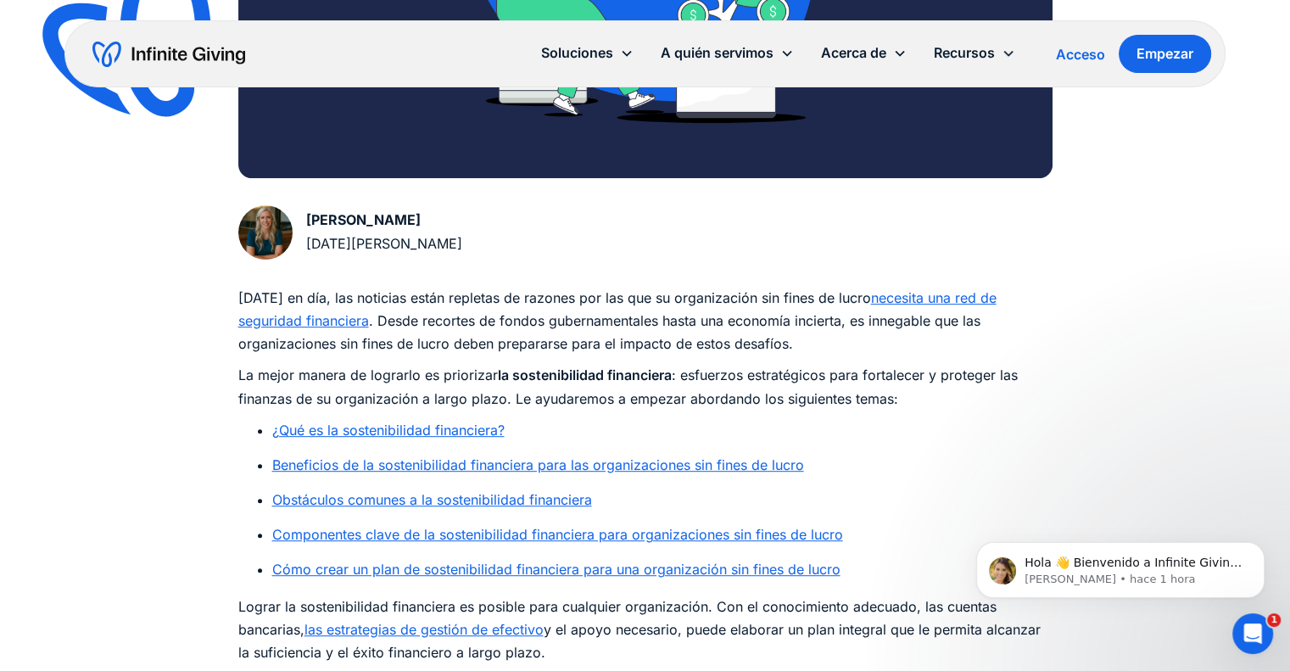
scroll to position [788, 0]
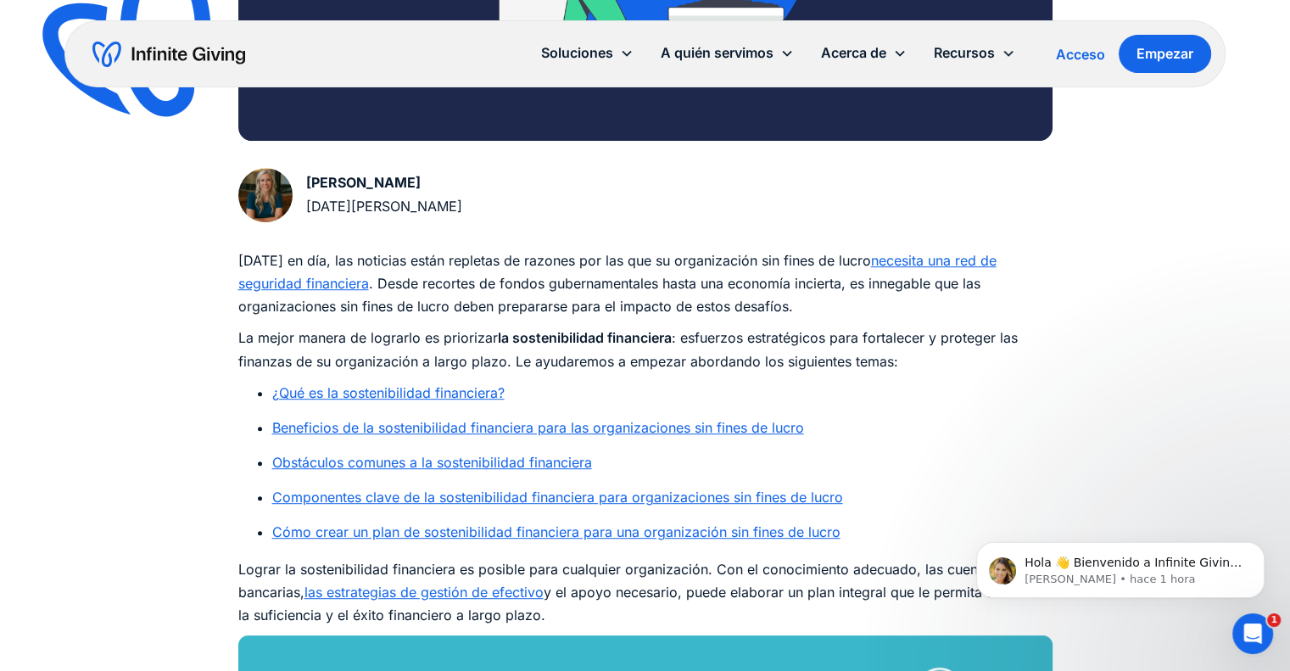
click at [773, 499] on font "Componentes clave de la sostenibilidad financiera para organizaciones sin fines…" at bounding box center [557, 496] width 571 height 17
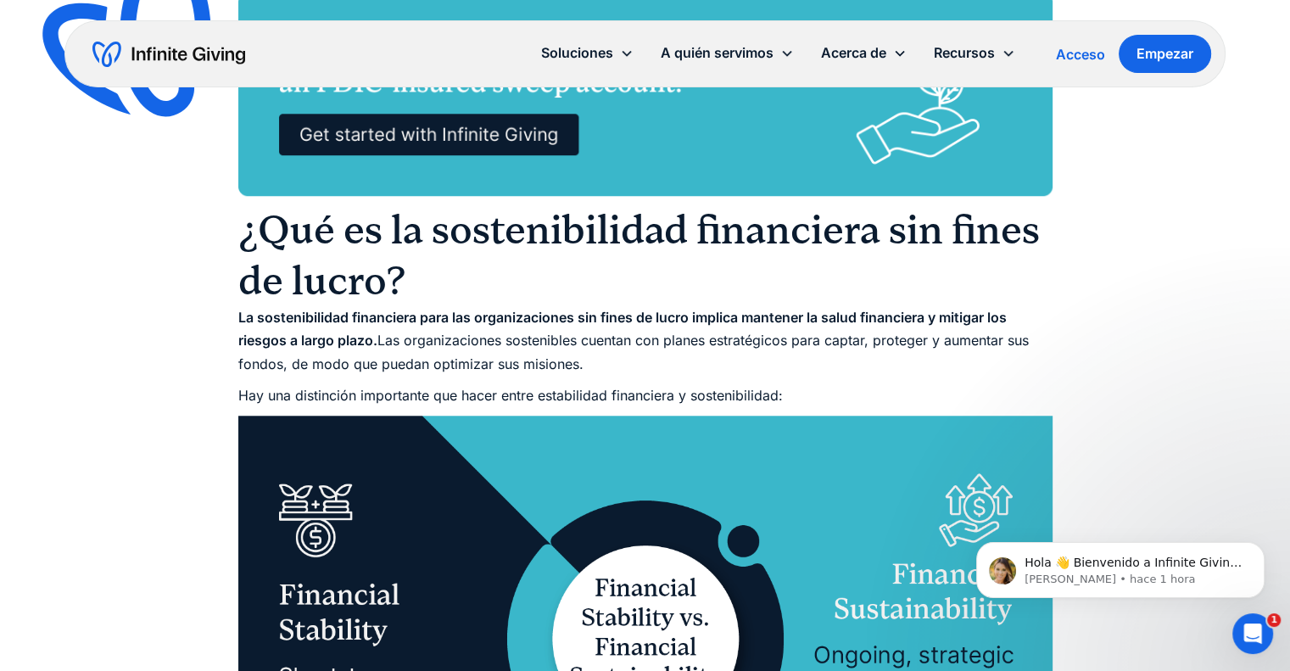
scroll to position [1418, 0]
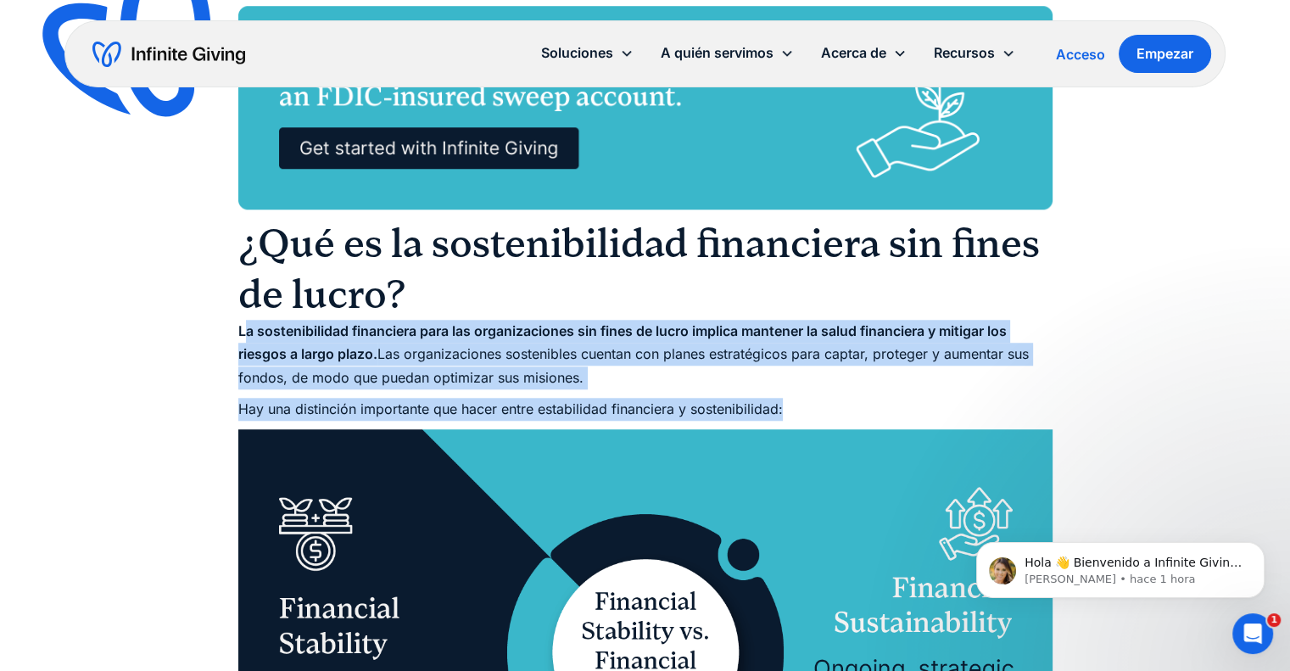
drag, startPoint x: 243, startPoint y: 335, endPoint x: 784, endPoint y: 403, distance: 545.1
copy div "a sostenibilidad financiera para las organizaciones sin fines de lucro implica …"
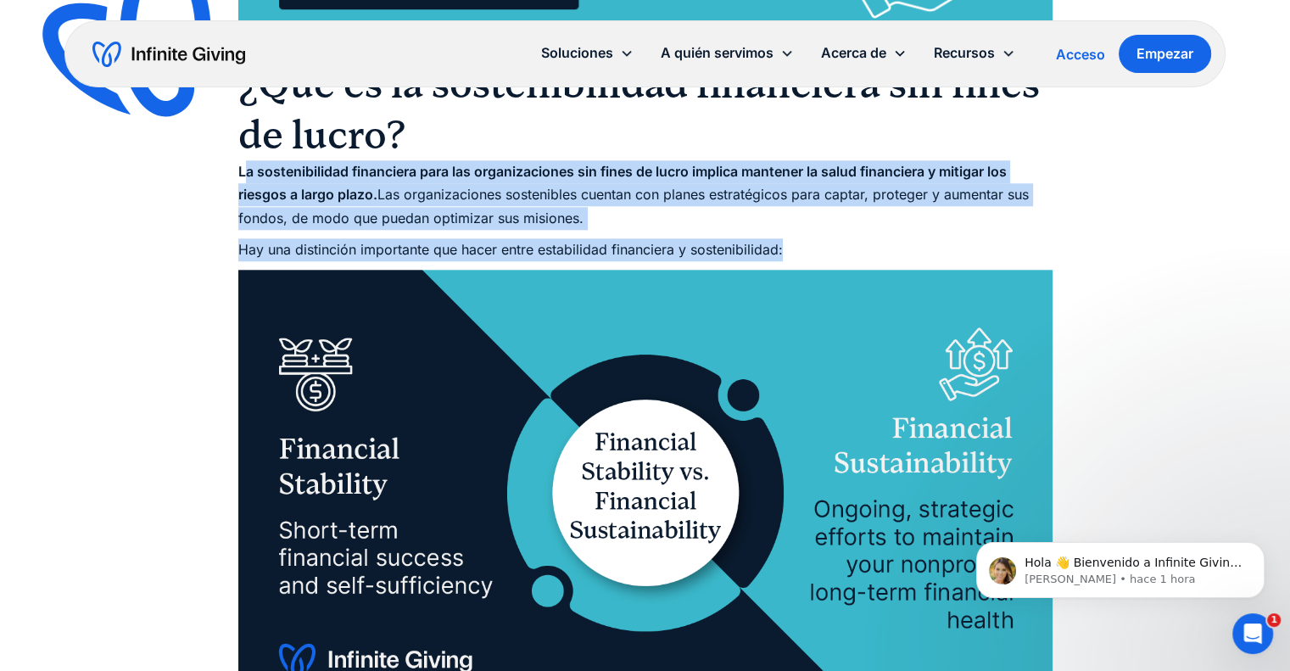
scroll to position [1587, 0]
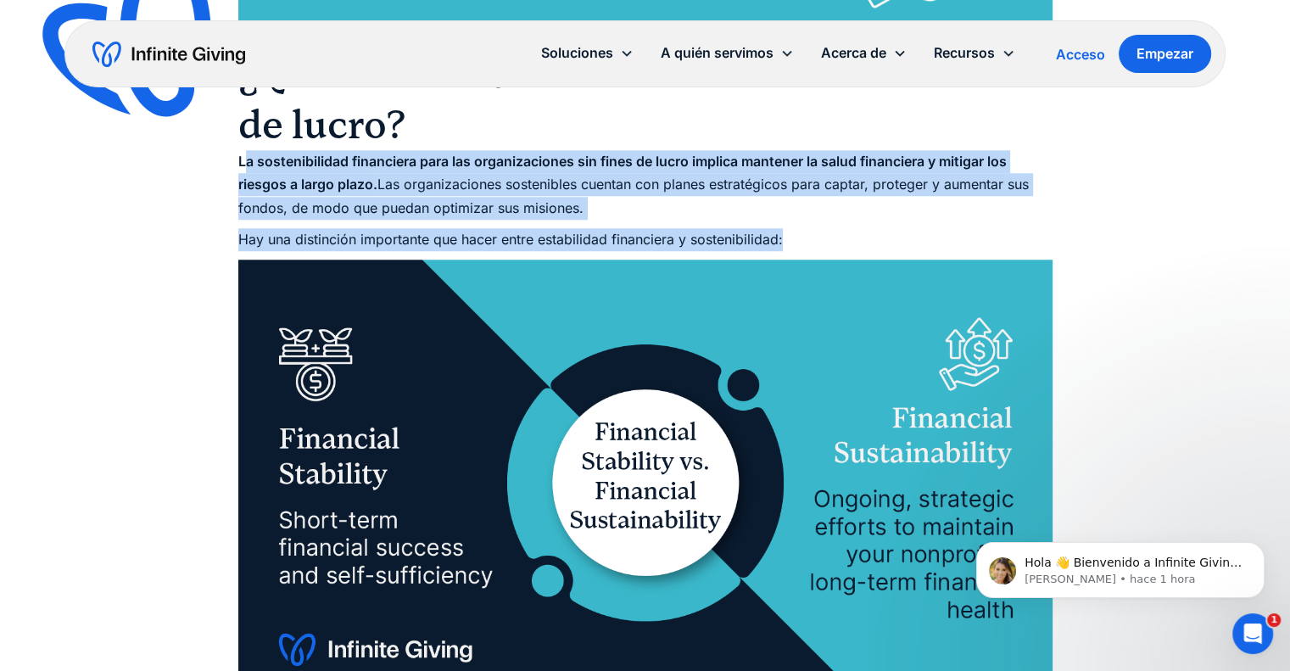
click at [119, 148] on img at bounding box center [143, 47] width 224 height 217
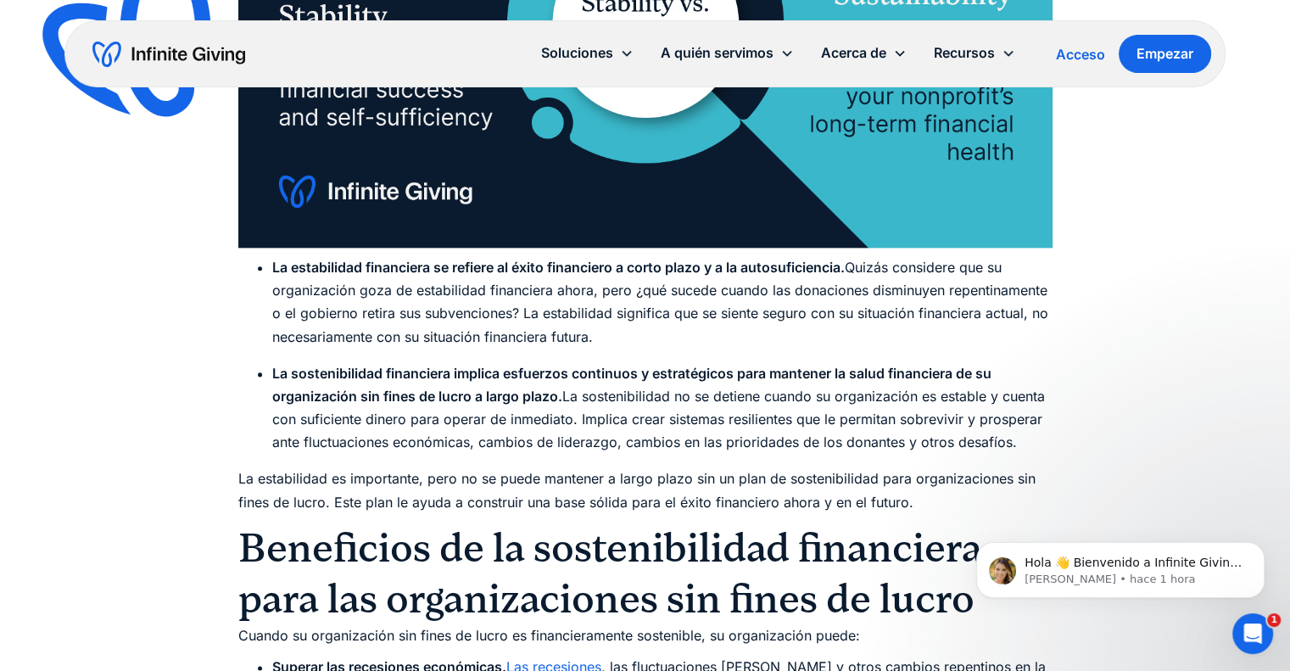
scroll to position [2145, 0]
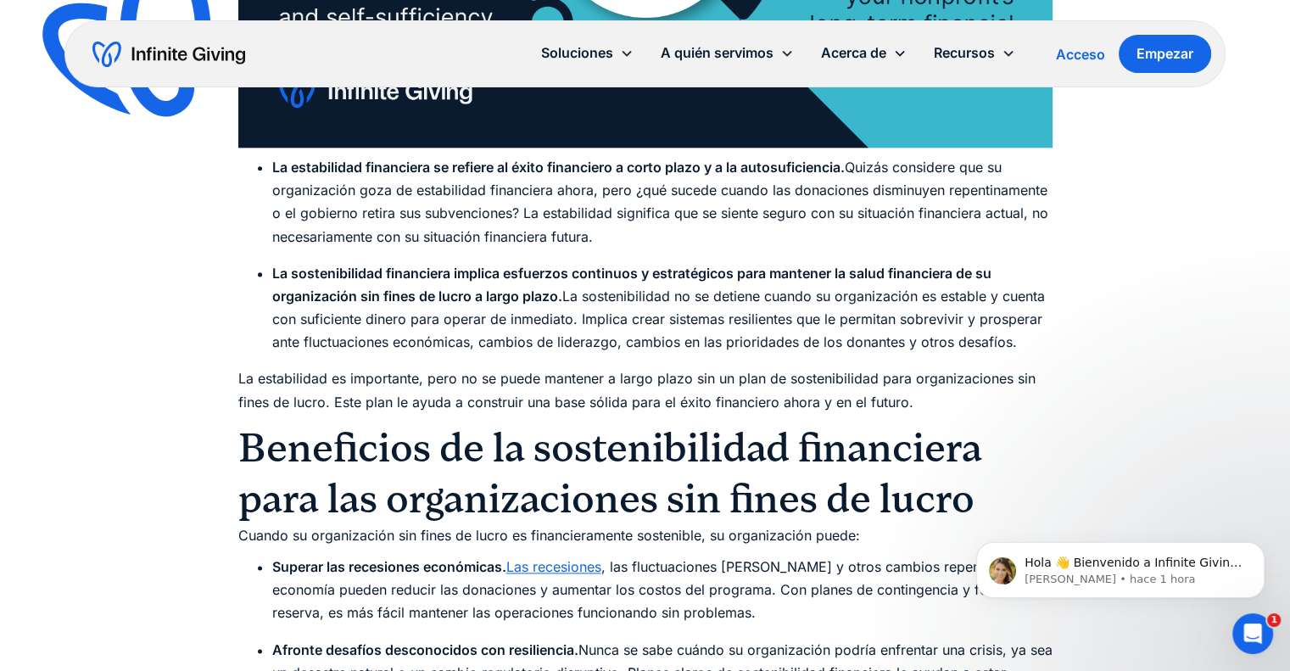
drag, startPoint x: 270, startPoint y: 166, endPoint x: 1054, endPoint y: 335, distance: 801.3
copy div "La estabilidad financiera se refiere al éxito financiero a corto plazo y a la a…"
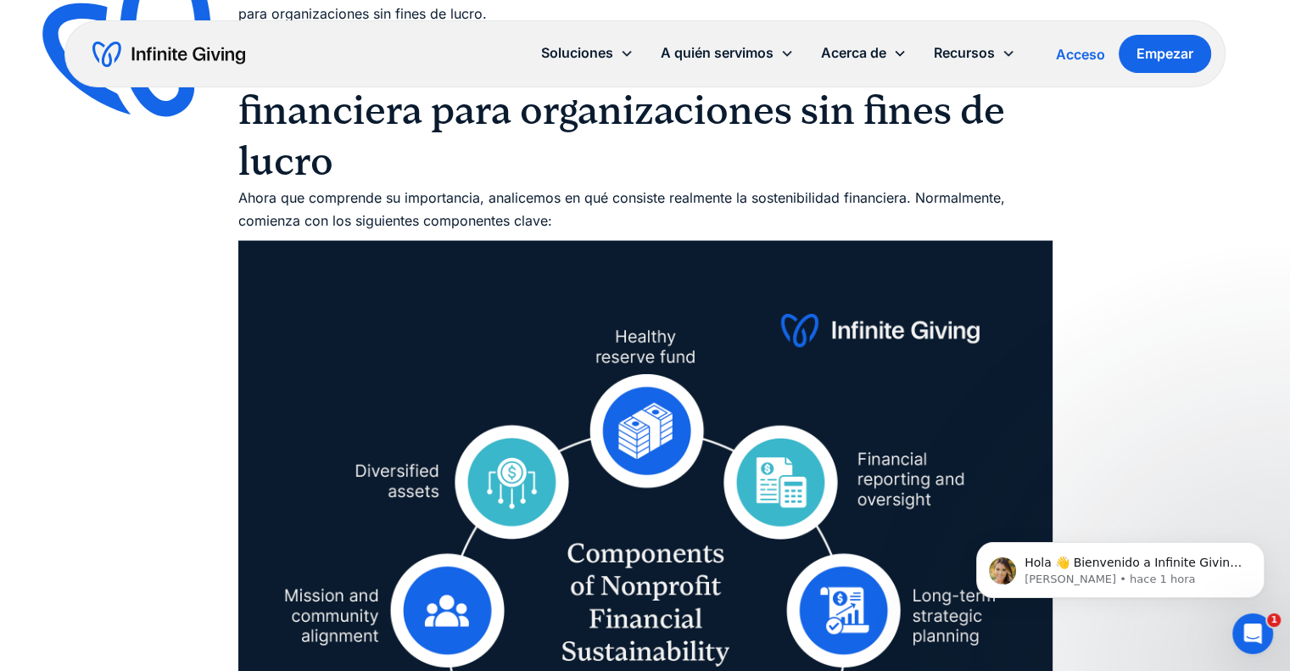
scroll to position [3671, 0]
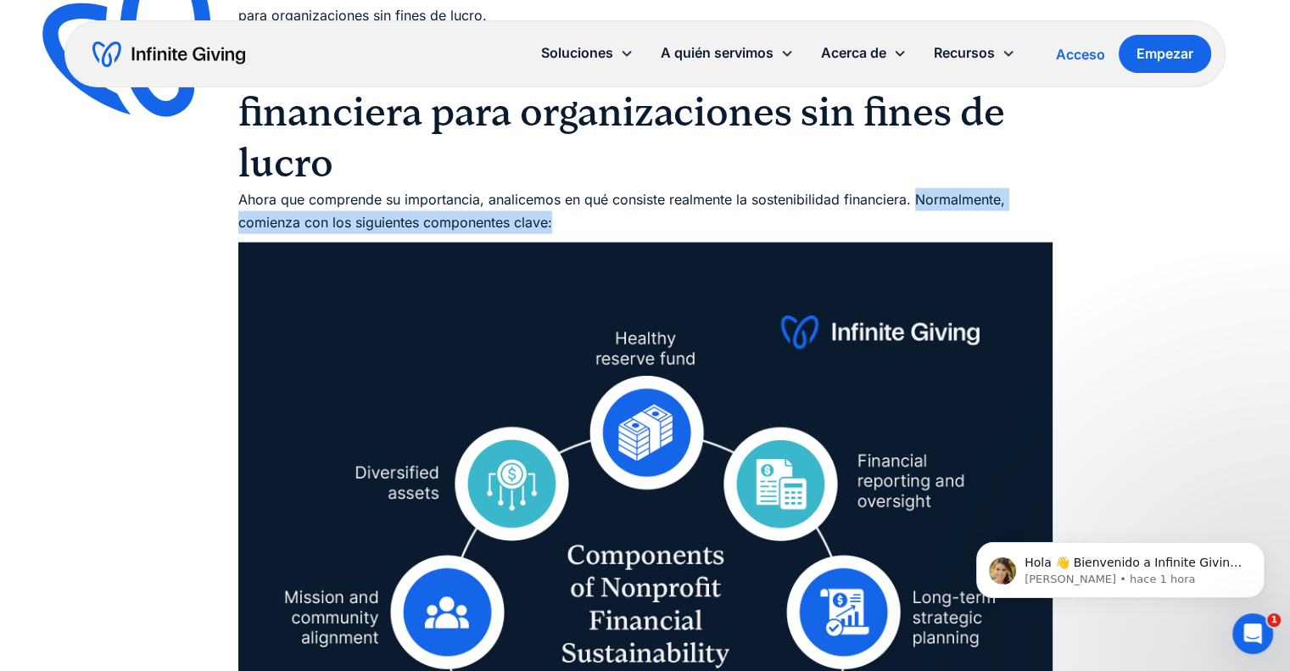
drag, startPoint x: 914, startPoint y: 199, endPoint x: 994, endPoint y: 227, distance: 84.5
click at [994, 227] on p "Ahora que comprende su importancia, analicemos en qué consiste realmente la sos…" at bounding box center [645, 211] width 814 height 46
copy font "Normalmente, comienza con los siguientes componentes clave:"
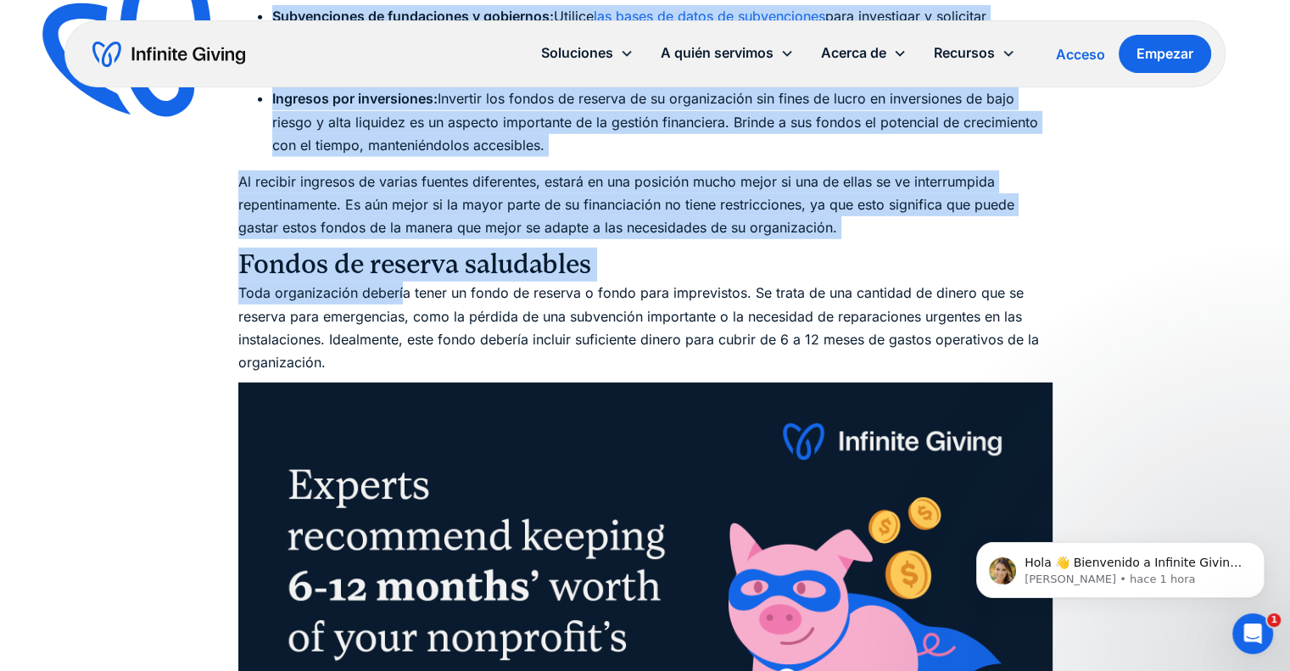
scroll to position [5028, 0]
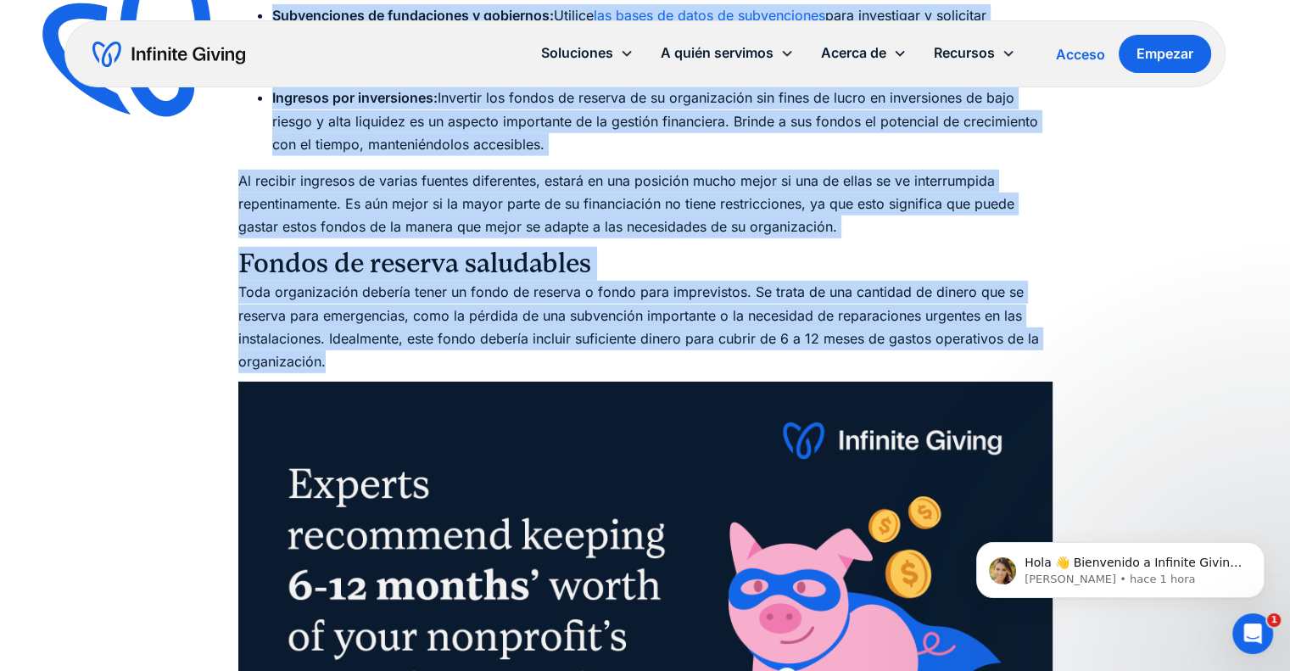
drag, startPoint x: 234, startPoint y: 206, endPoint x: 327, endPoint y: 362, distance: 181.7
copy div "Loremipsum dol si ametco a el seddoeius Tempo in utlaboreet dolore magnaaliq en…"
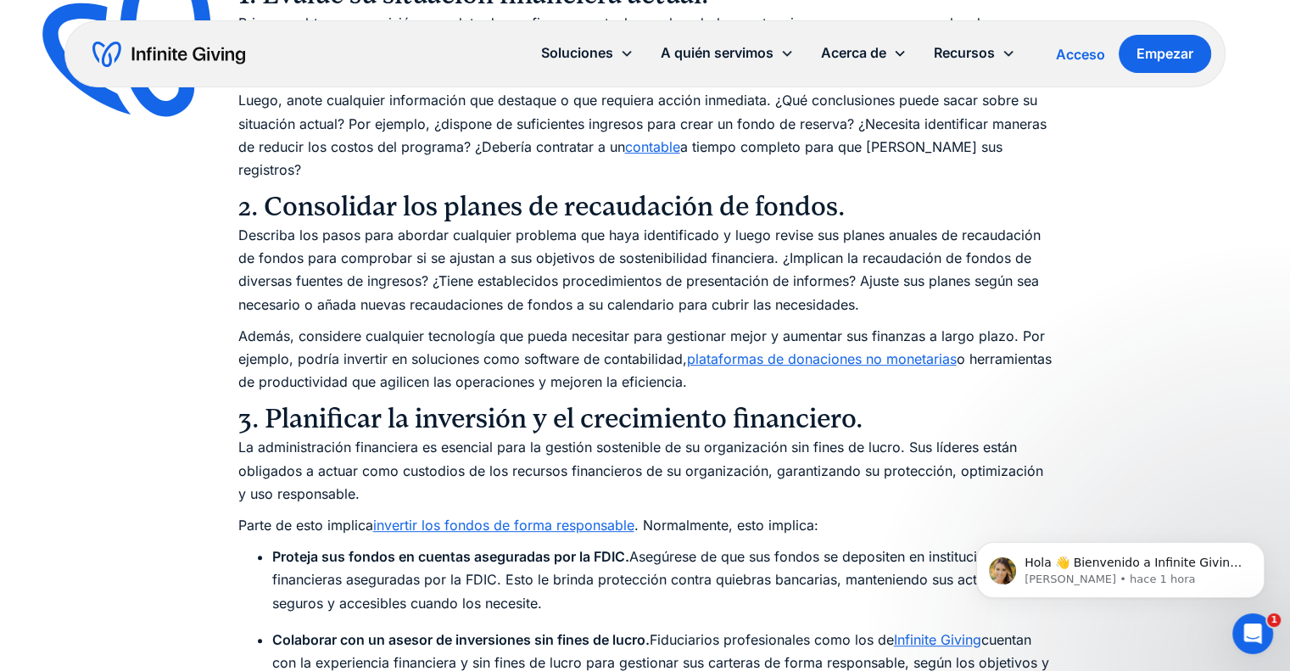
scroll to position [7062, 0]
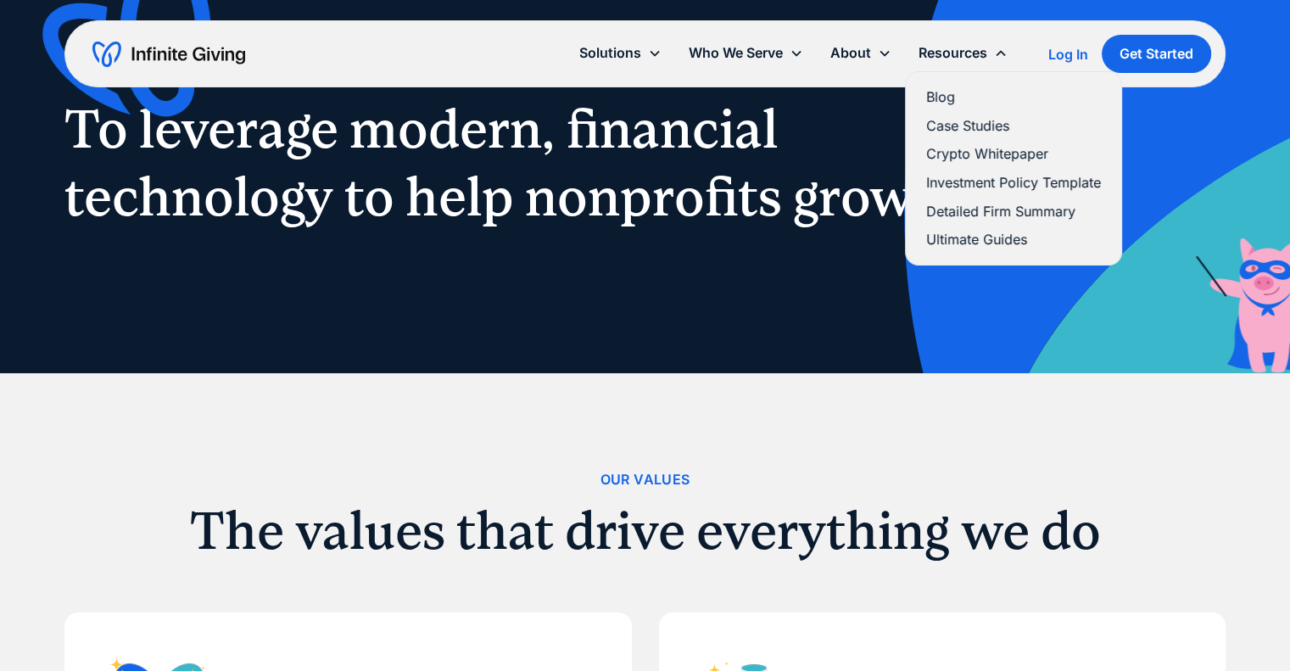
scroll to position [170, 0]
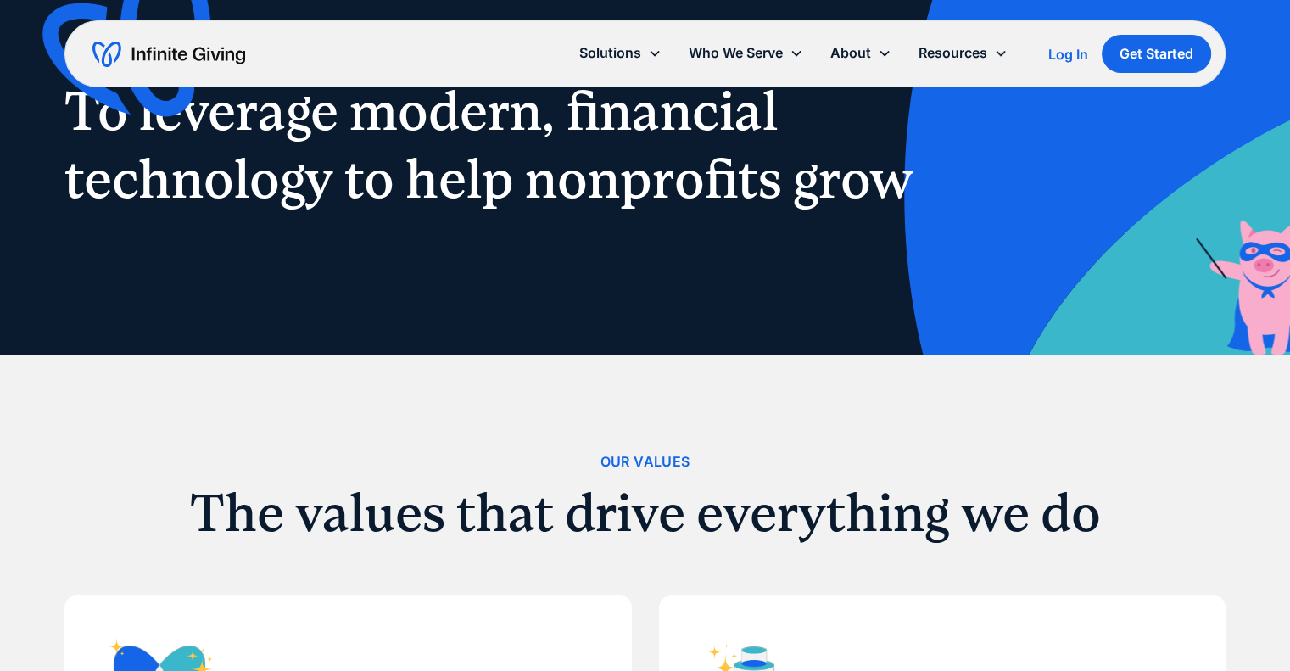
drag, startPoint x: 939, startPoint y: 354, endPoint x: 915, endPoint y: 261, distance: 95.6
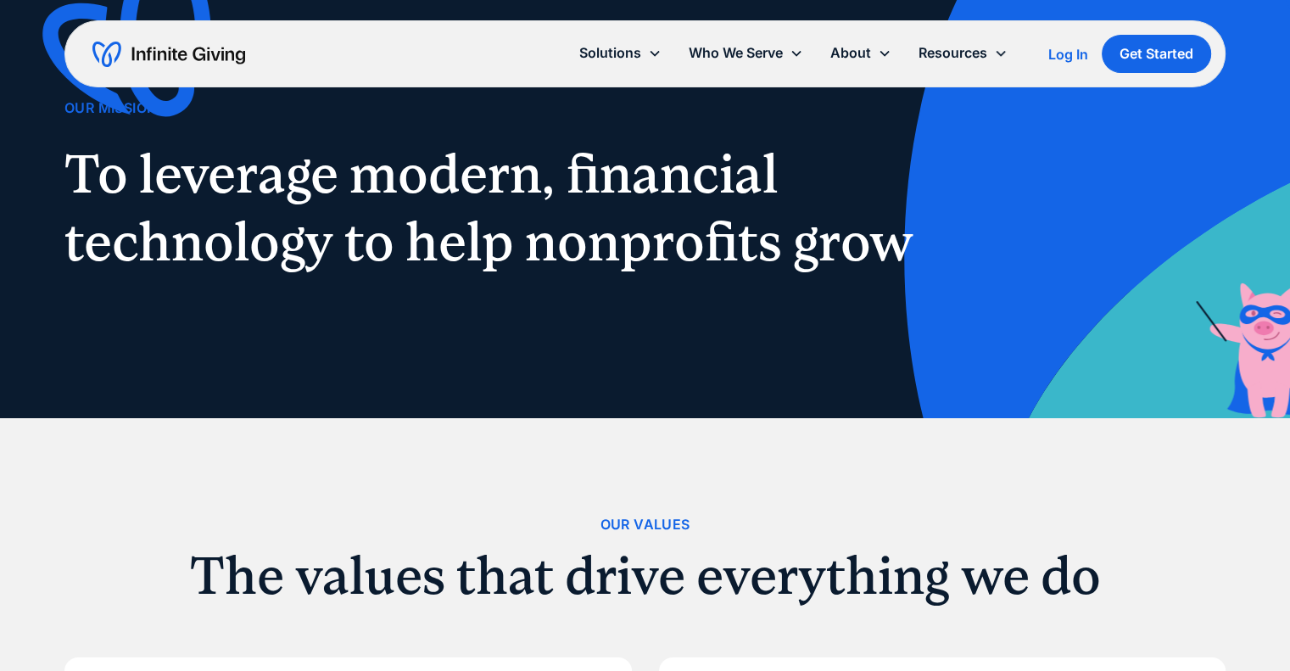
scroll to position [0, 0]
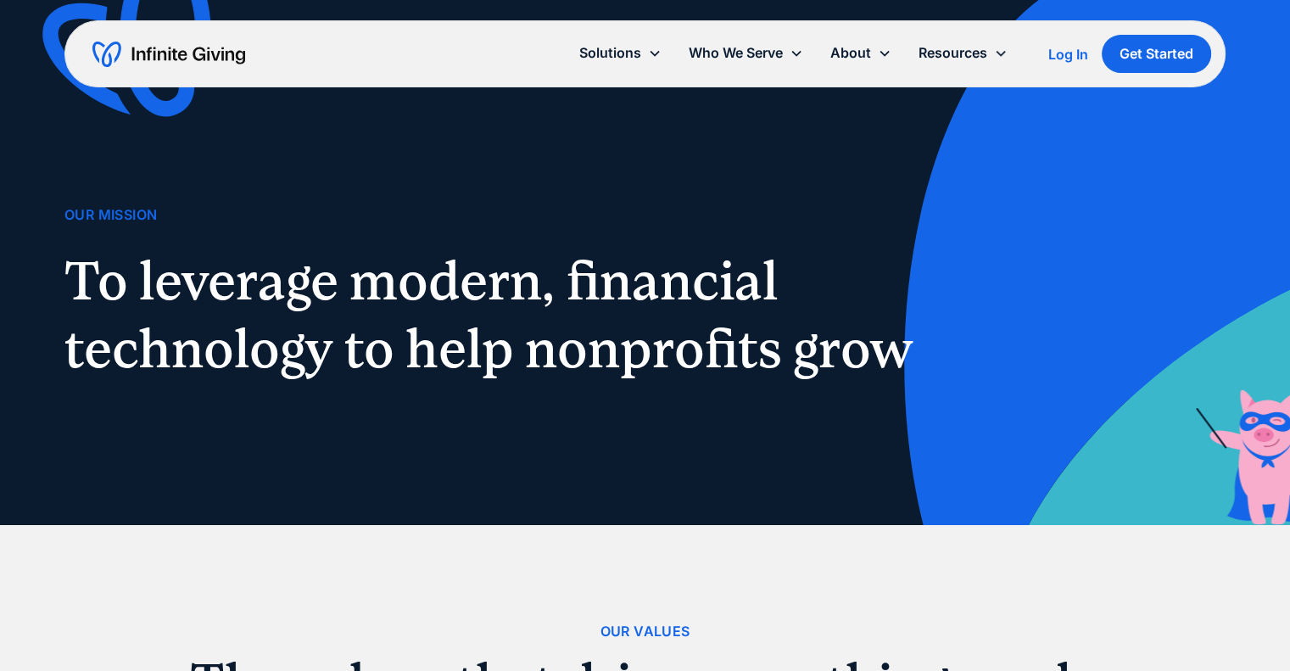
drag, startPoint x: 805, startPoint y: 278, endPoint x: 242, endPoint y: 288, distance: 562.2
click at [259, 287] on h1 "To leverage modern, financial technology to help nonprofits grow" at bounding box center [498, 315] width 868 height 136
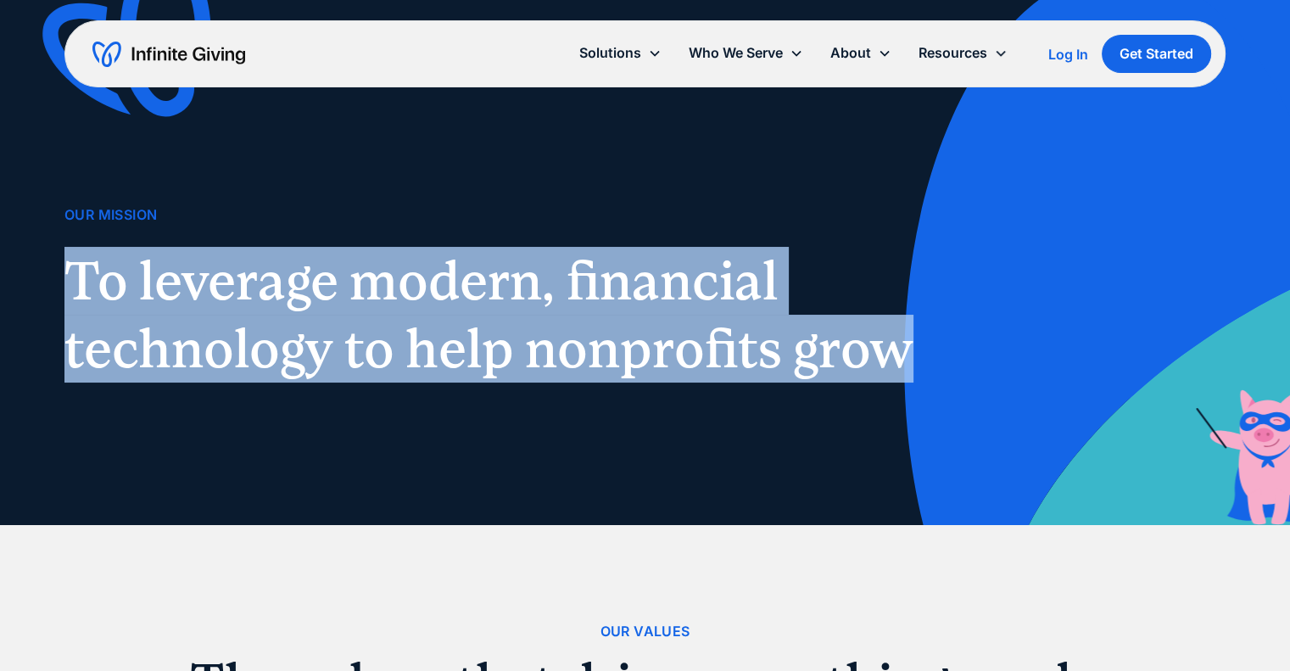
drag, startPoint x: 72, startPoint y: 277, endPoint x: 898, endPoint y: 363, distance: 830.2
click at [898, 363] on h1 "To leverage modern, financial technology to help nonprofits grow" at bounding box center [498, 315] width 868 height 136
